Goal: Transaction & Acquisition: Book appointment/travel/reservation

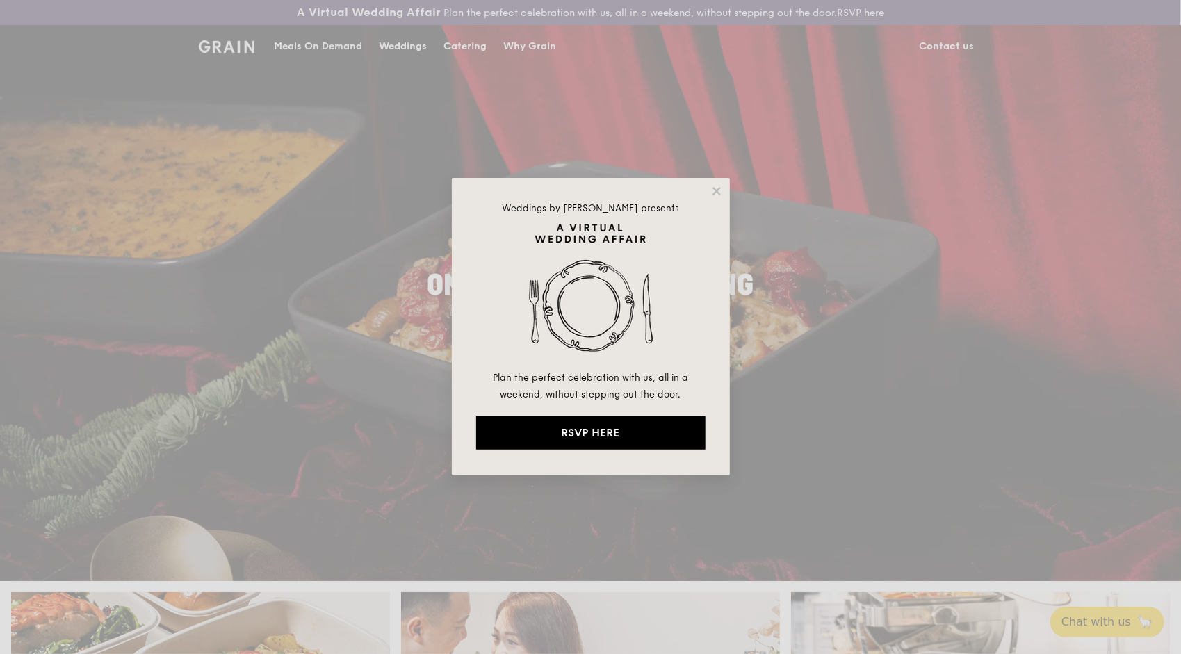
drag, startPoint x: 717, startPoint y: 189, endPoint x: 708, endPoint y: 188, distance: 9.8
click at [717, 189] on icon at bounding box center [716, 191] width 8 height 8
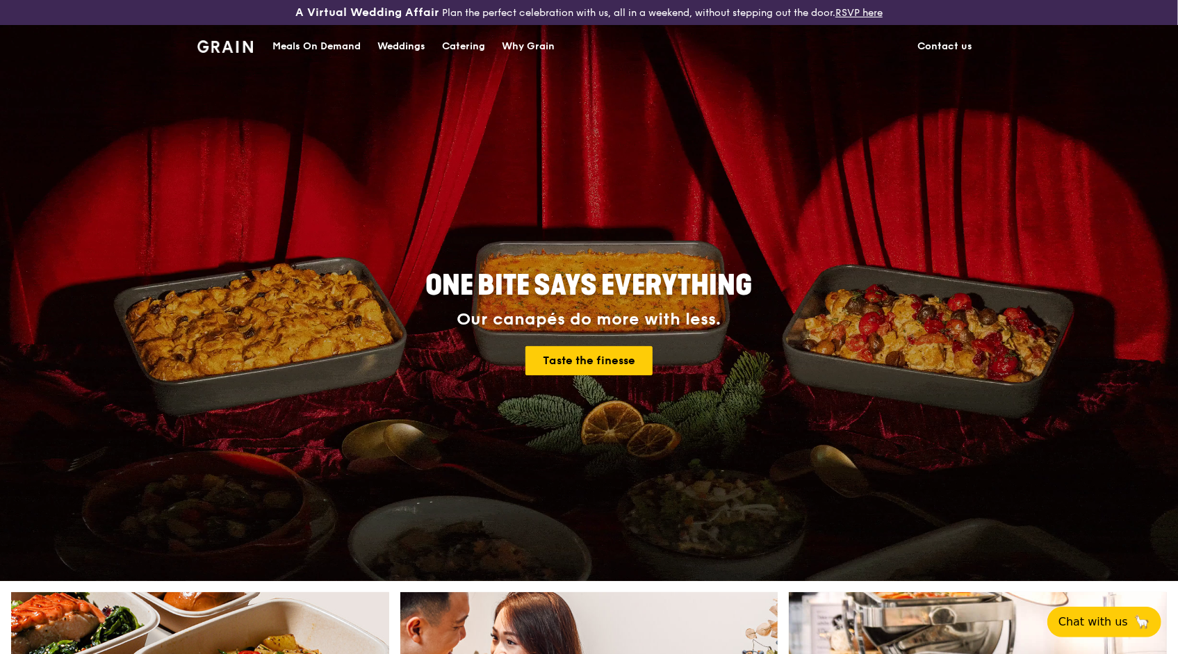
click at [478, 49] on div "Catering" at bounding box center [463, 47] width 43 height 42
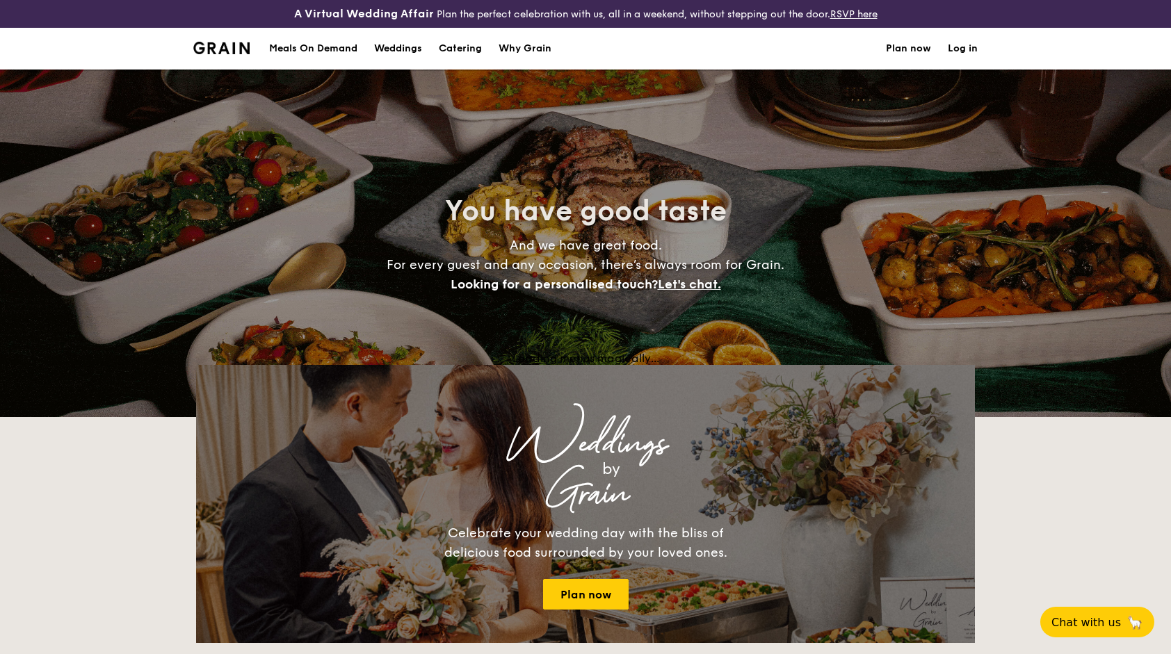
select select
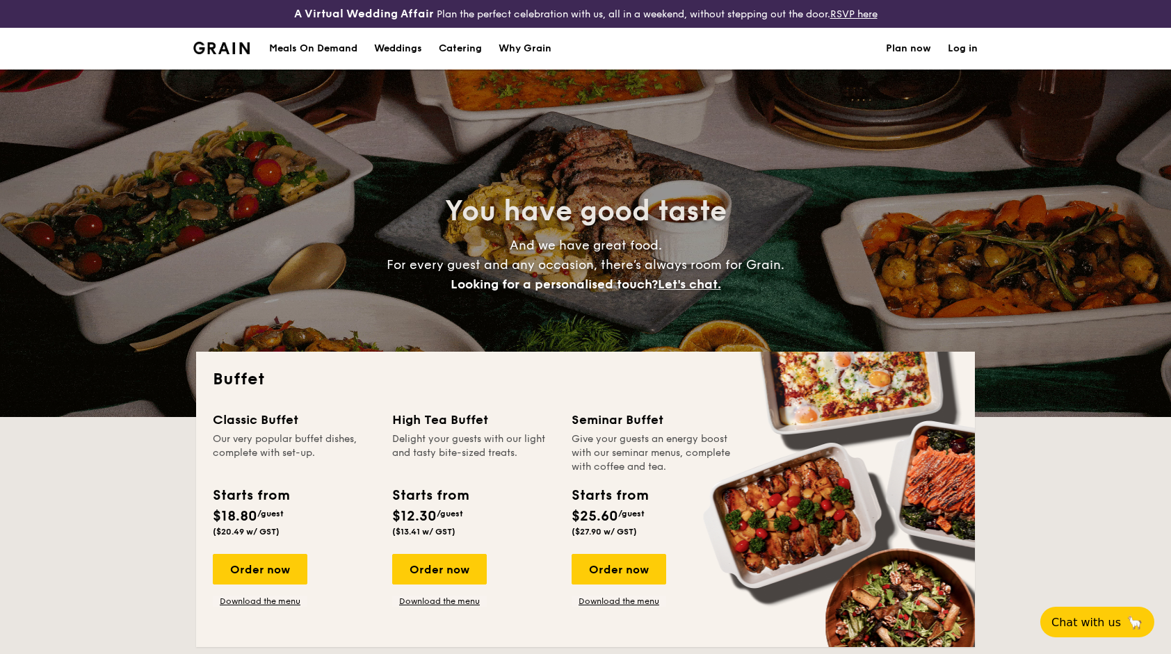
click at [308, 49] on div "Meals On Demand" at bounding box center [313, 49] width 88 height 42
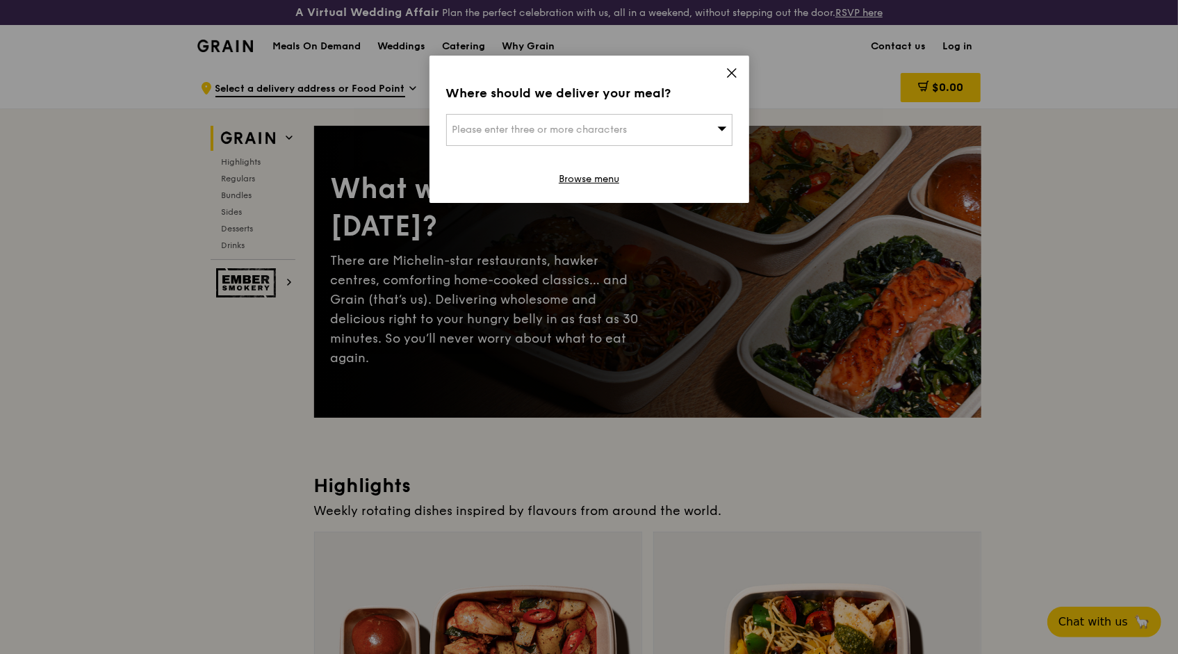
click at [713, 129] on div "Please enter three or more characters" at bounding box center [589, 130] width 286 height 32
click at [735, 78] on icon at bounding box center [732, 73] width 13 height 13
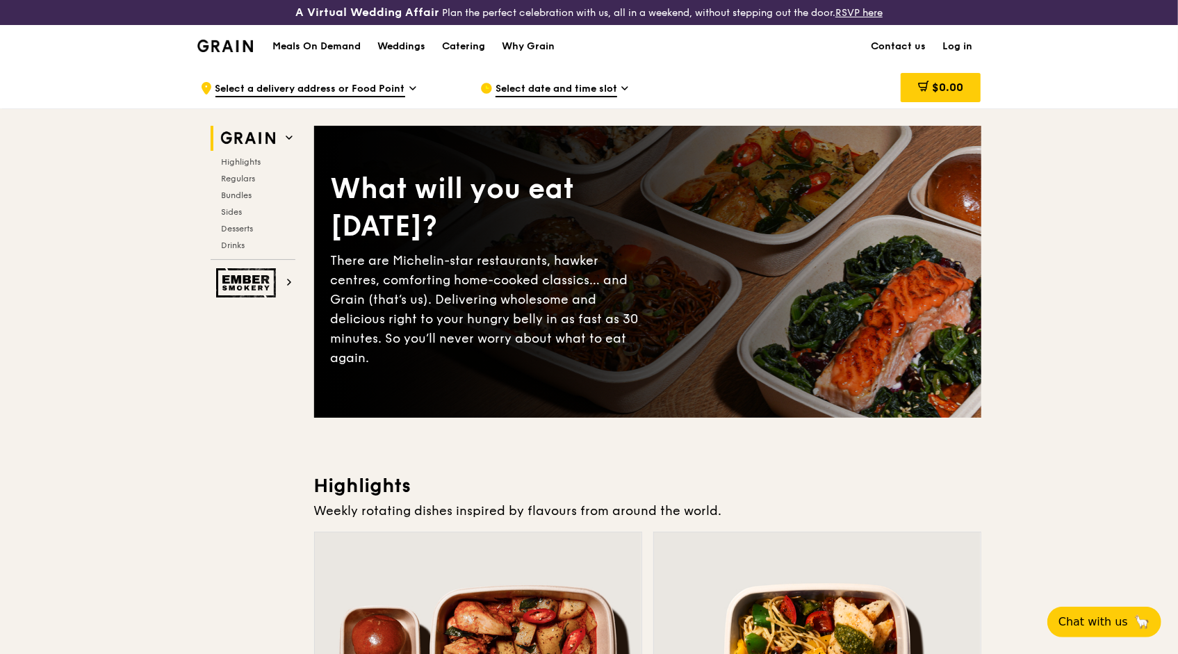
click at [242, 44] on img at bounding box center [225, 46] width 56 height 13
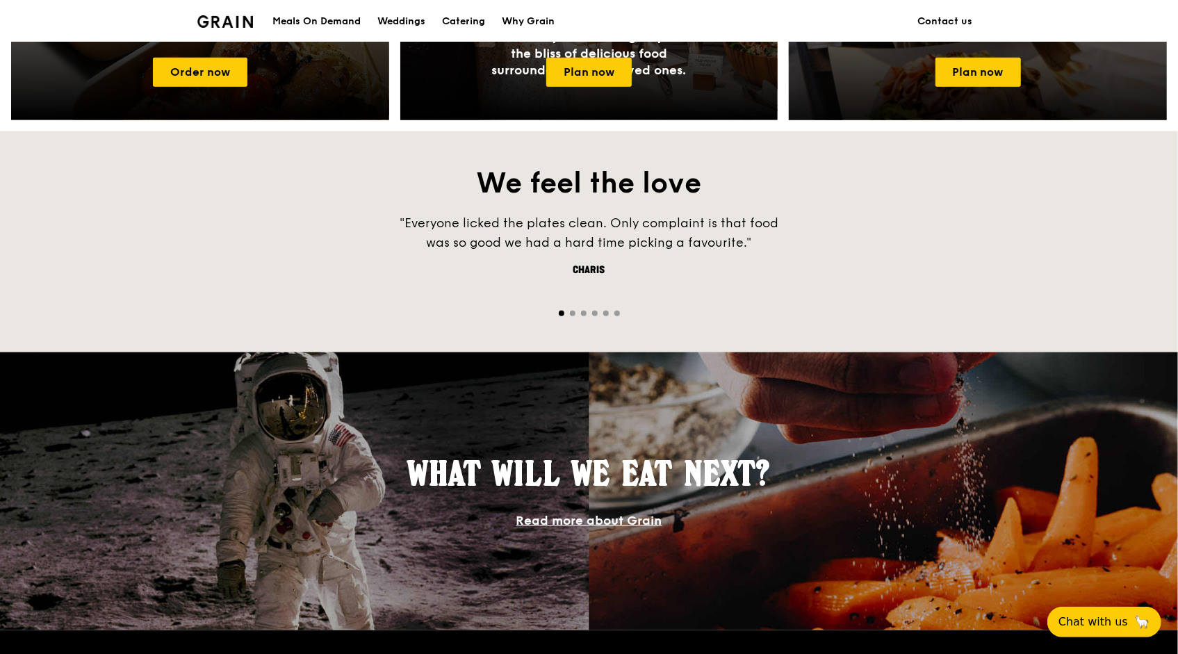
scroll to position [626, 0]
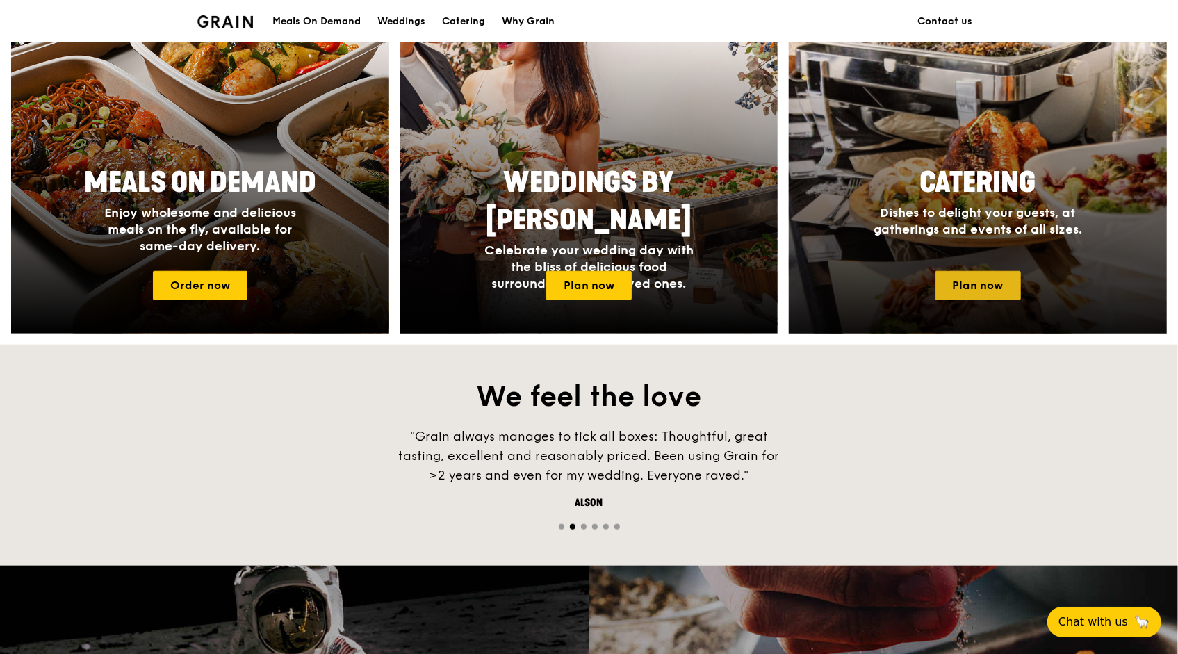
click at [997, 288] on link "Plan now" at bounding box center [978, 285] width 85 height 29
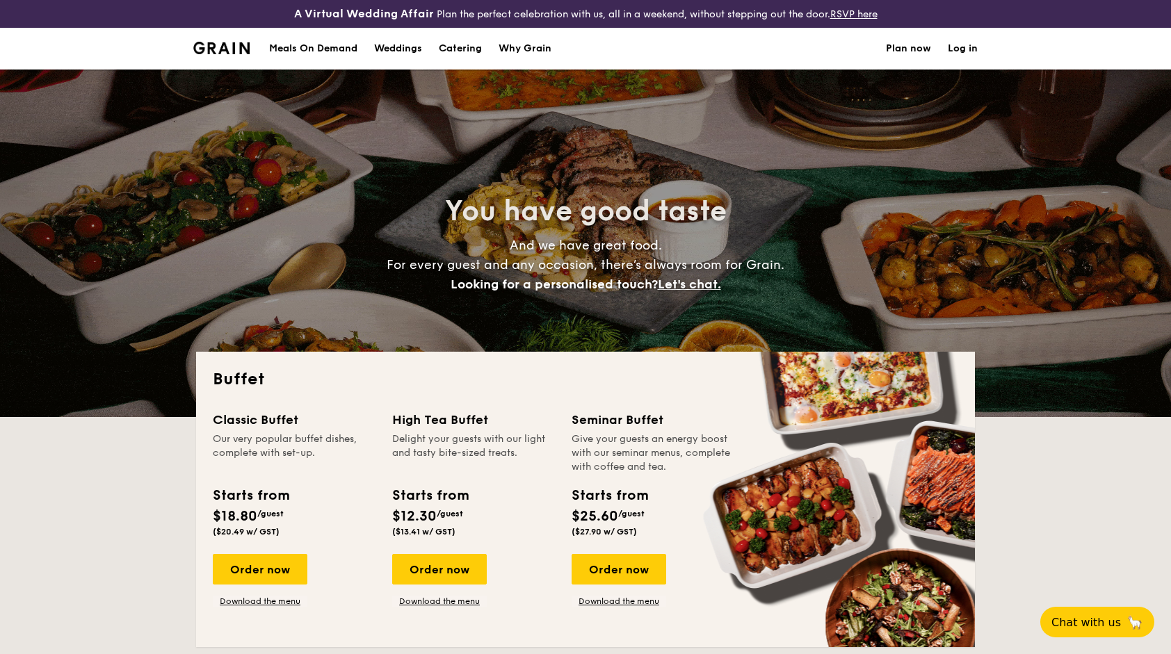
select select
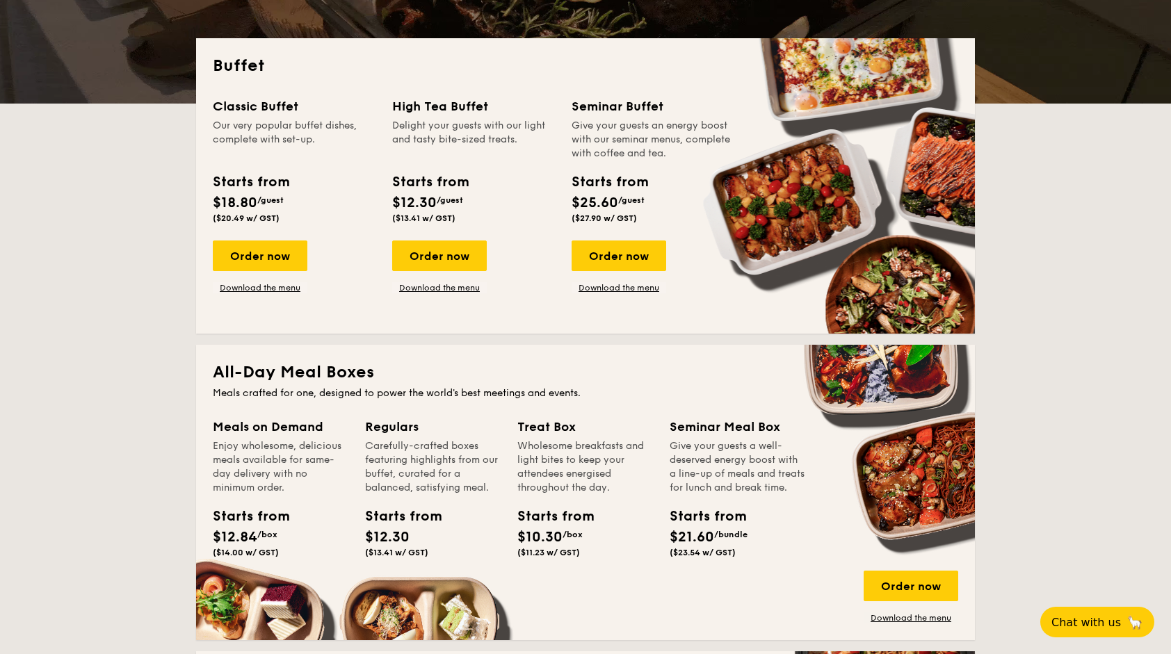
scroll to position [139, 0]
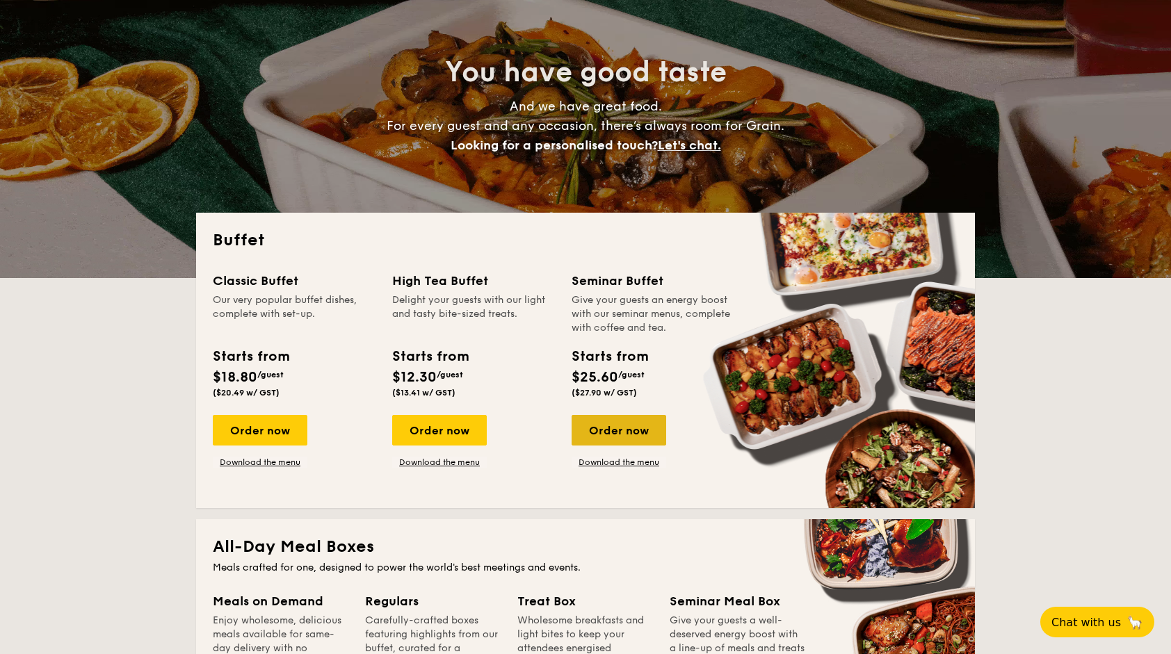
click at [619, 428] on div "Order now" at bounding box center [618, 430] width 95 height 31
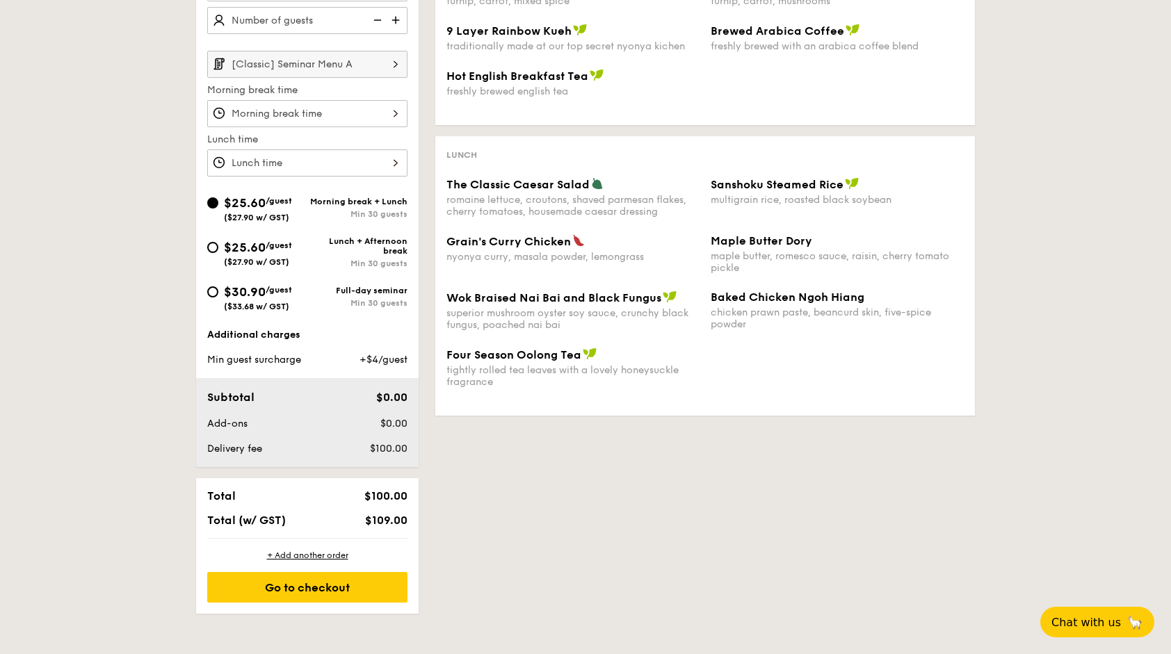
scroll to position [417, 0]
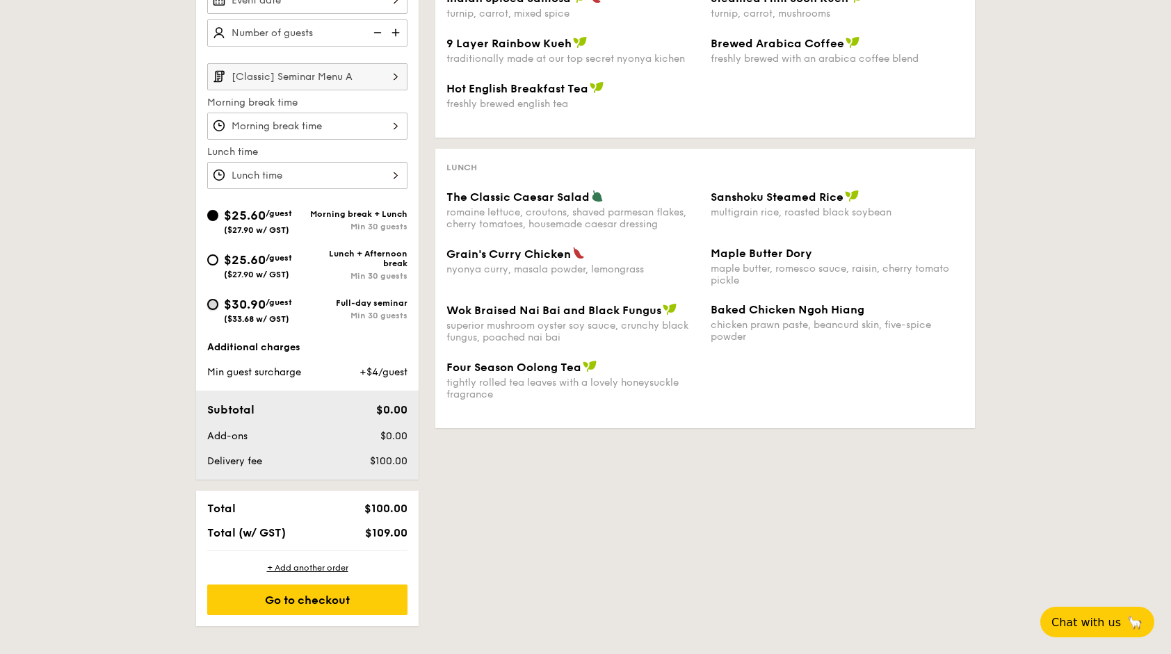
click at [215, 299] on input "$30.90 /guest ($33.68 w/ GST) Full-day seminar Min 30 guests" at bounding box center [212, 304] width 11 height 11
radio input "true"
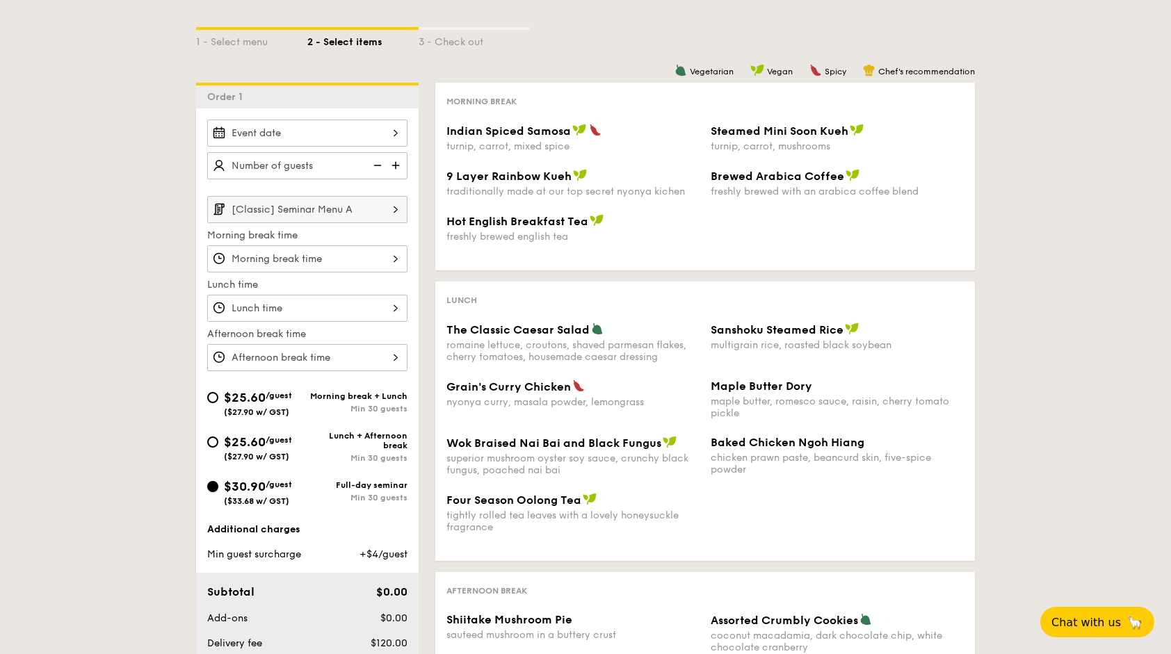
scroll to position [209, 0]
